Goal: Find specific page/section: Find specific page/section

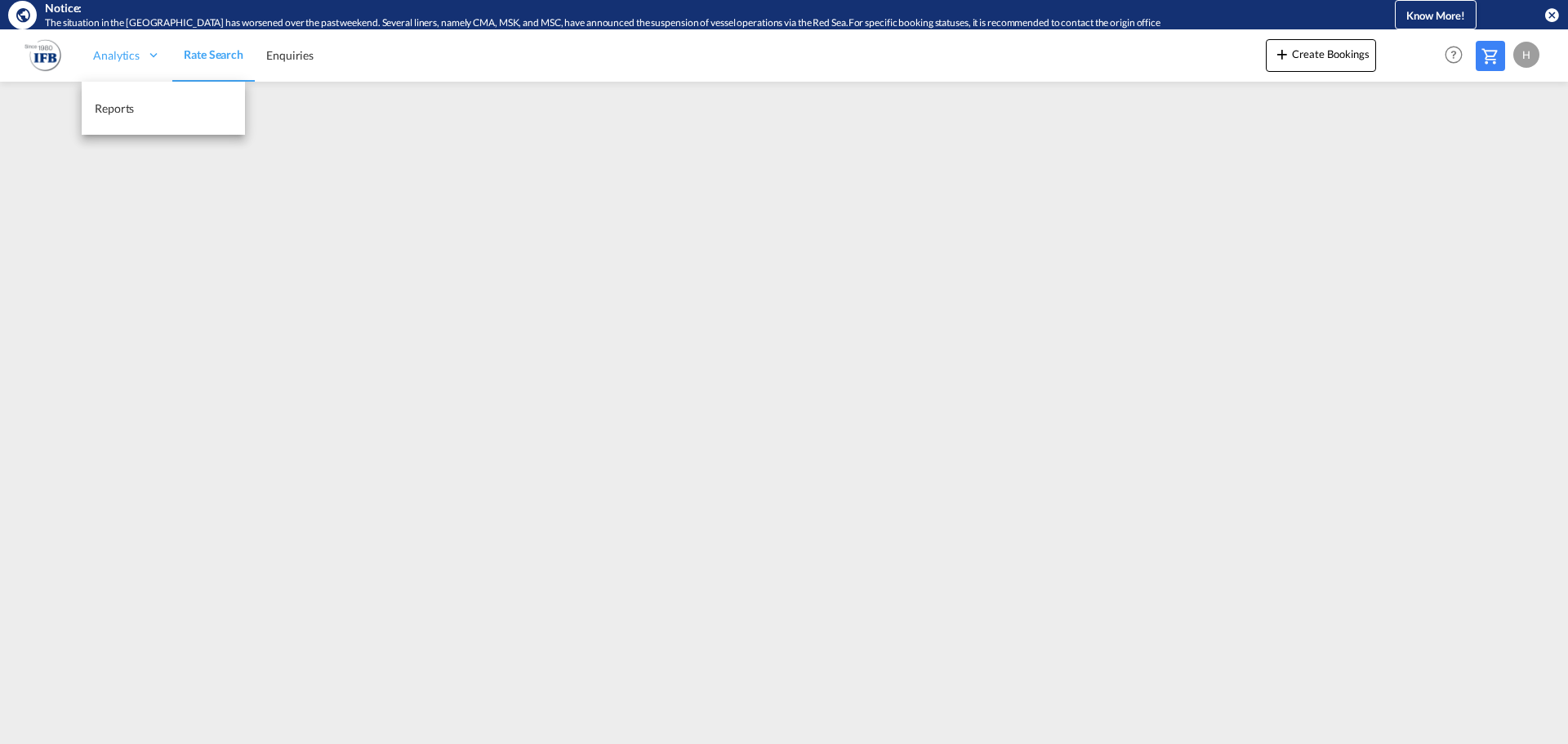
click at [122, 49] on span "Analytics" at bounding box center [116, 54] width 47 height 16
click at [106, 56] on span "Analytics" at bounding box center [116, 54] width 47 height 16
click at [291, 59] on span "Enquiries" at bounding box center [289, 54] width 47 height 14
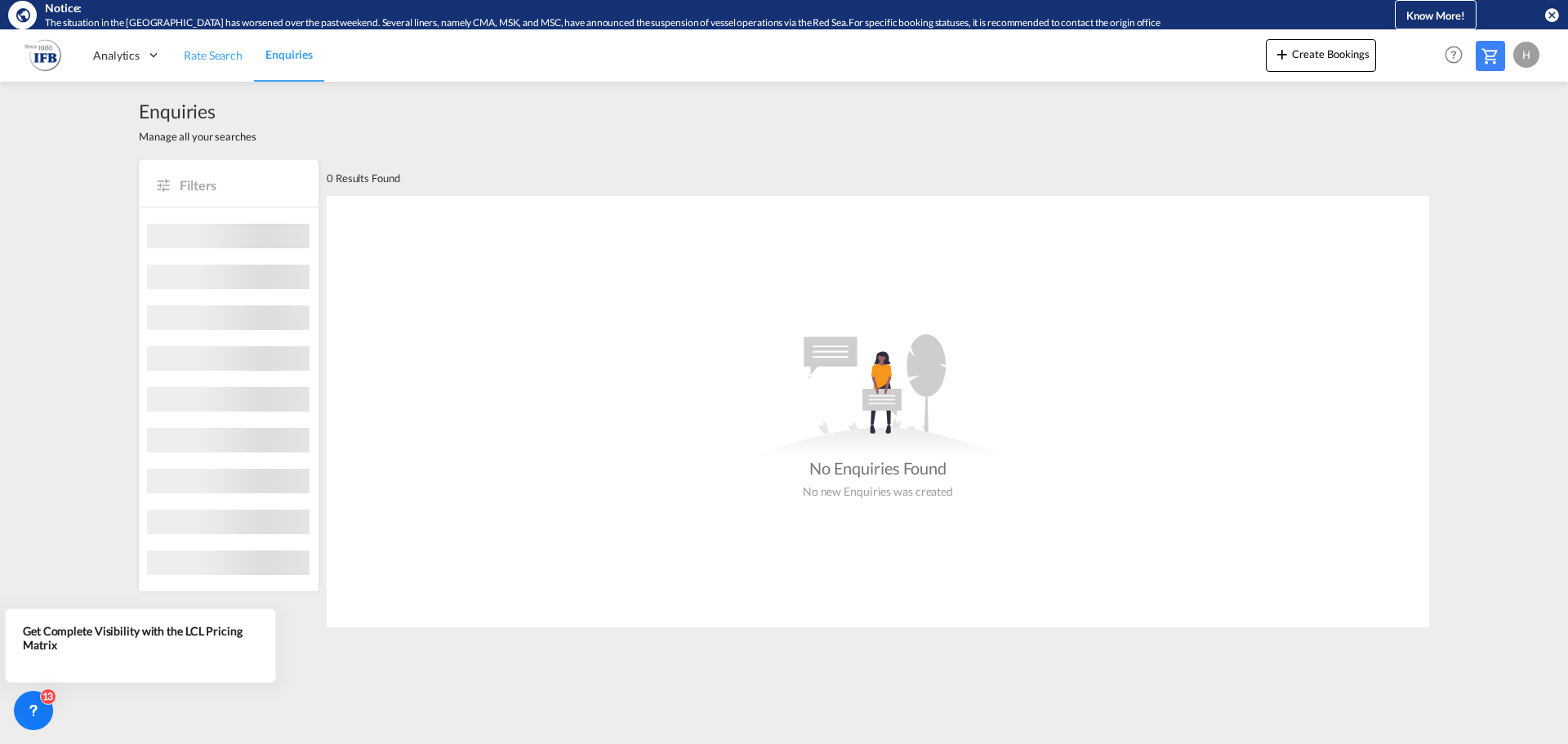
click at [217, 52] on span "Rate Search" at bounding box center [213, 54] width 59 height 14
